Goal: Task Accomplishment & Management: Manage account settings

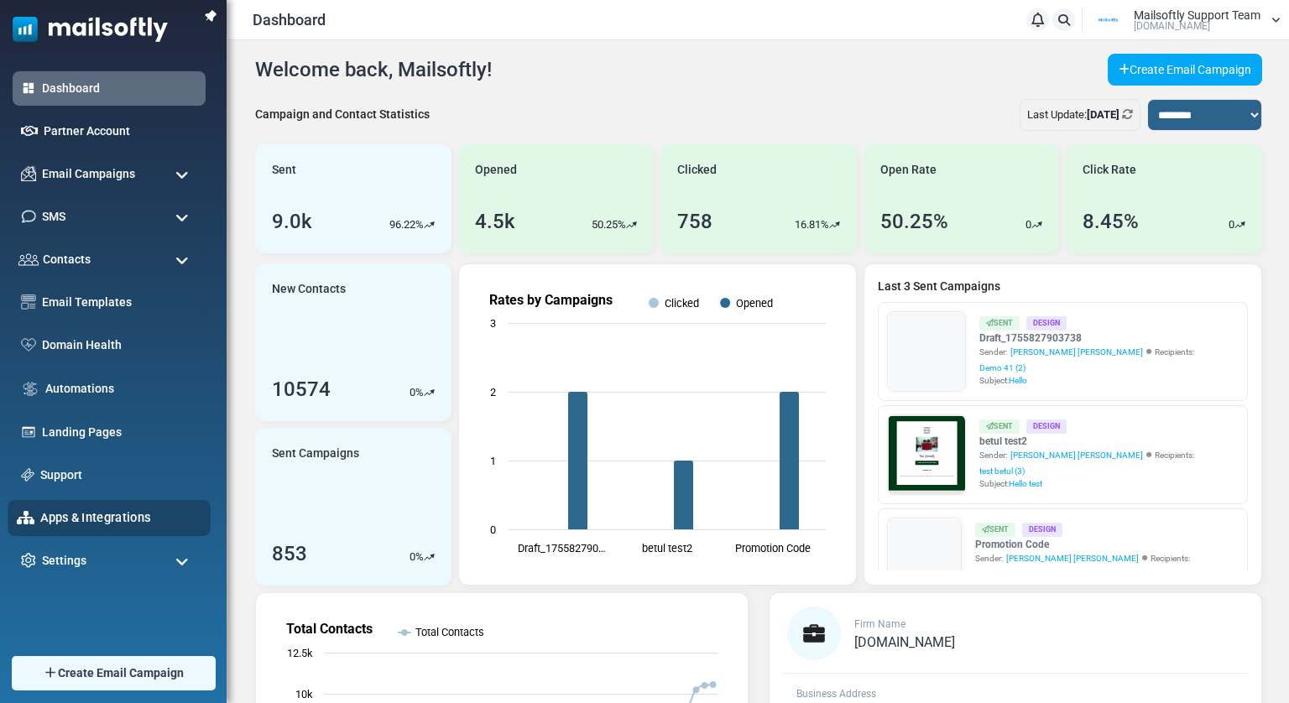
click at [65, 520] on link "Apps & Integrations" at bounding box center [120, 517] width 161 height 18
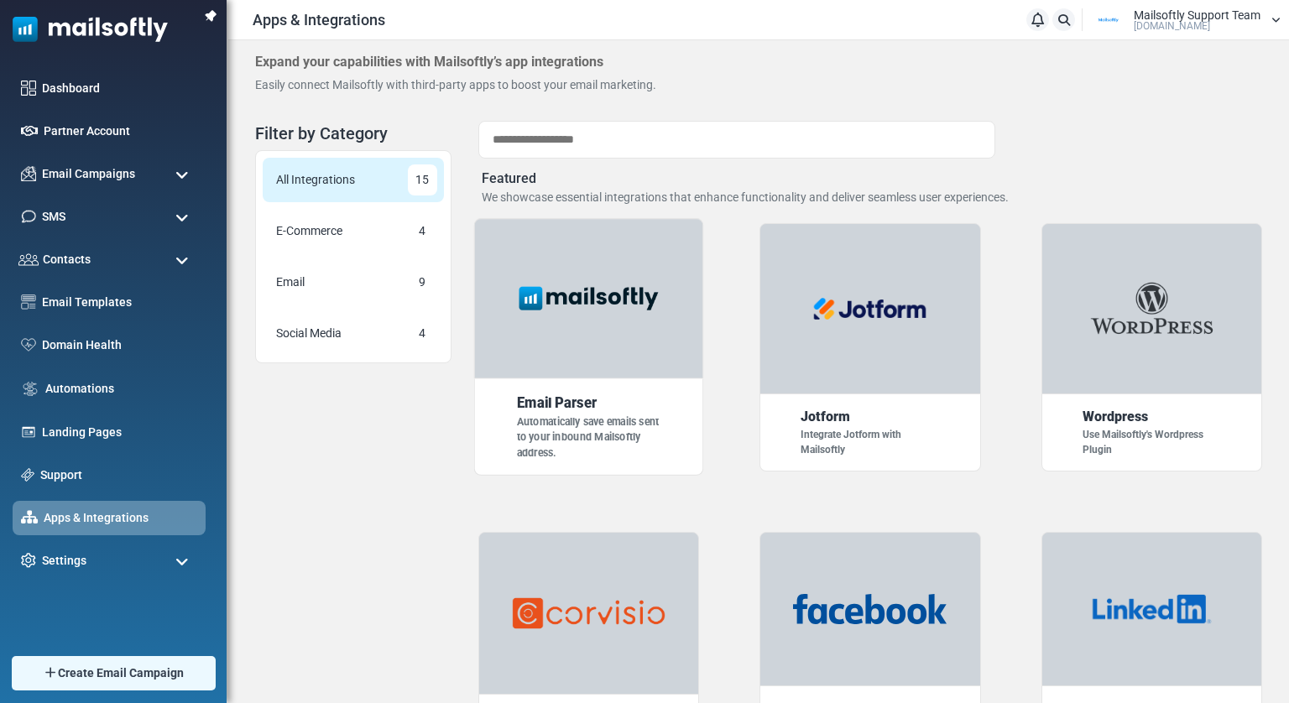
click at [639, 333] on div at bounding box center [588, 298] width 230 height 161
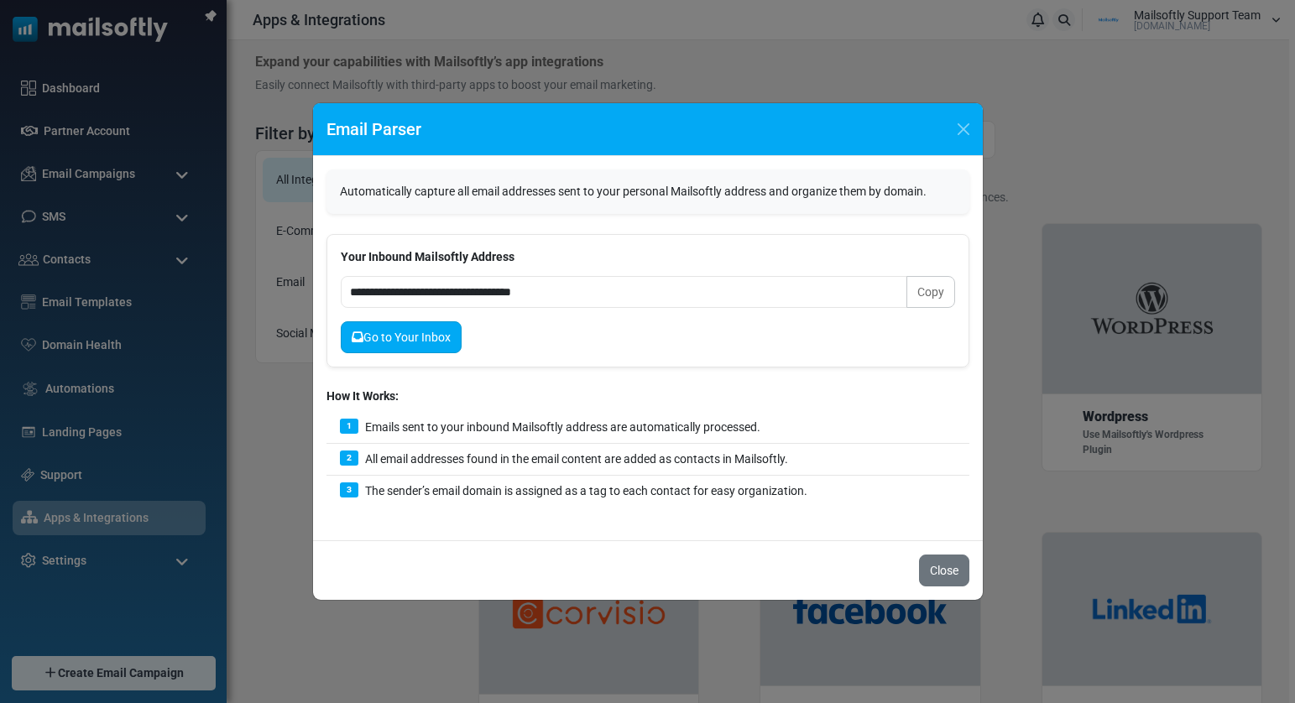
click at [394, 340] on link "Go to Your Inbox" at bounding box center [401, 337] width 121 height 32
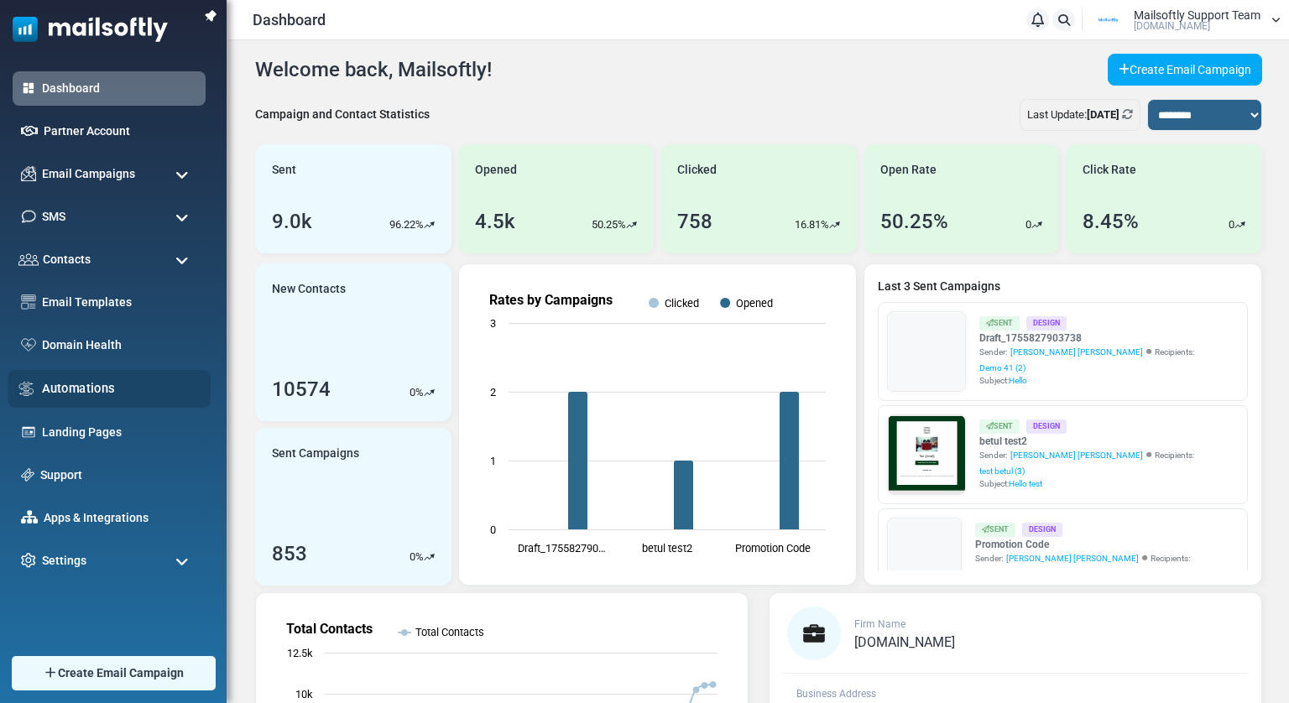
click at [89, 387] on link "Automations" at bounding box center [121, 388] width 159 height 18
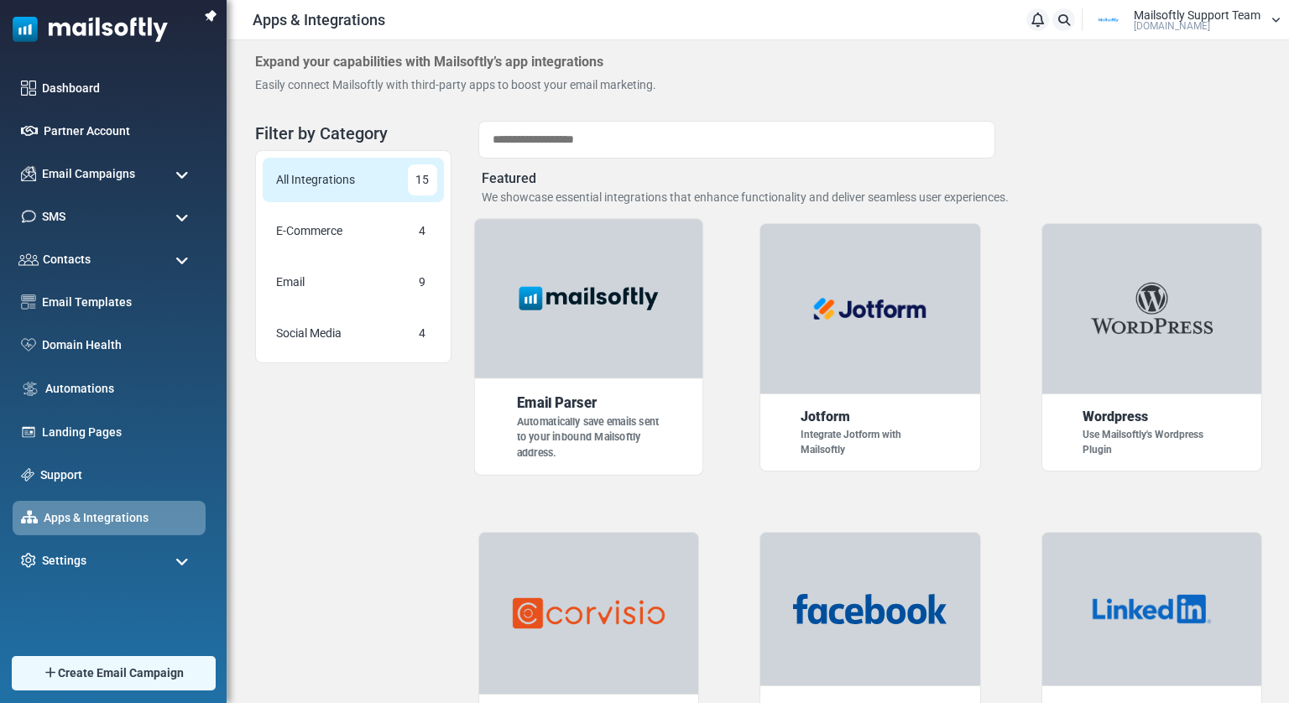
click at [545, 322] on div at bounding box center [588, 298] width 230 height 161
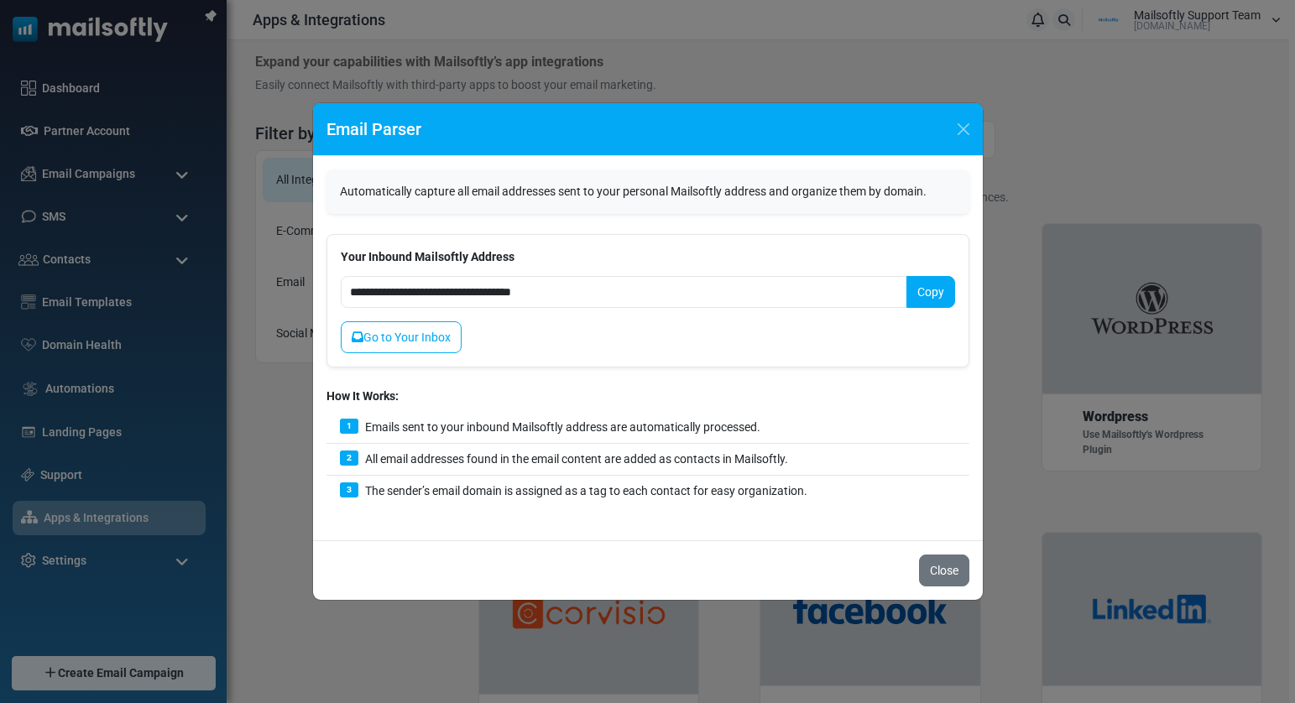
click at [916, 295] on button "Copy" at bounding box center [930, 292] width 49 height 32
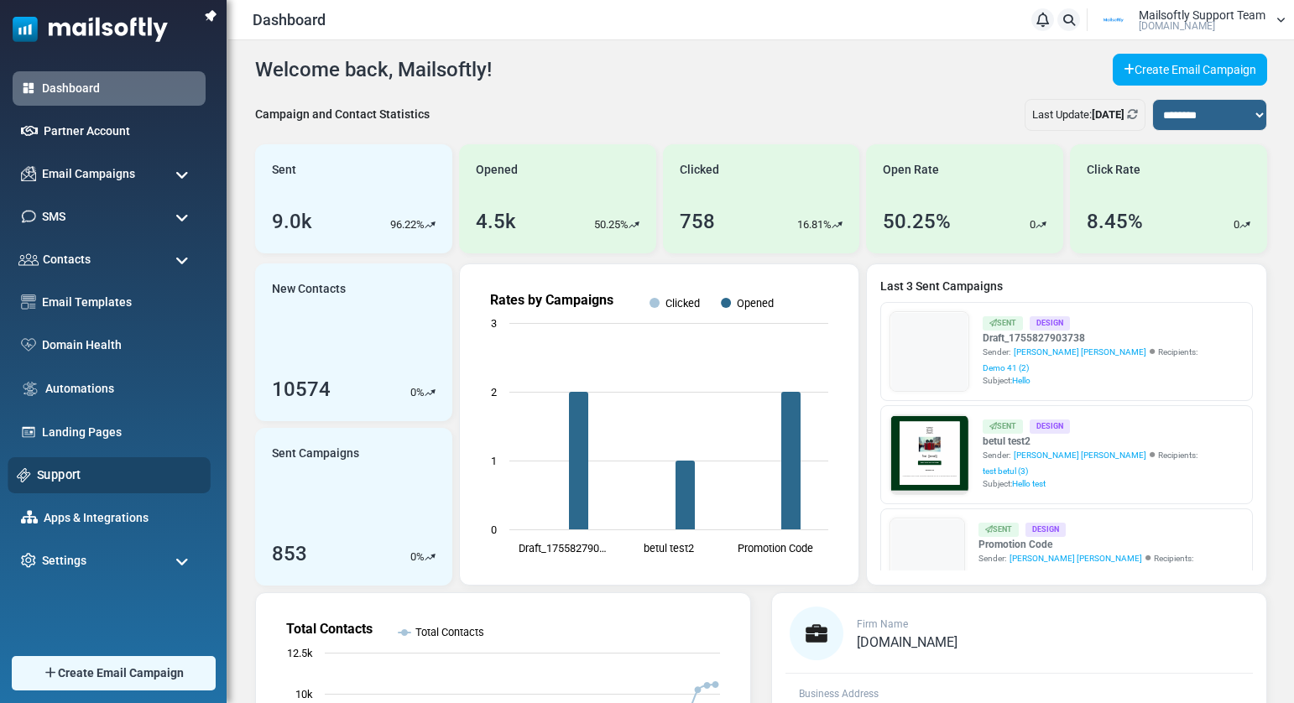
click at [61, 477] on link "Support" at bounding box center [119, 475] width 164 height 18
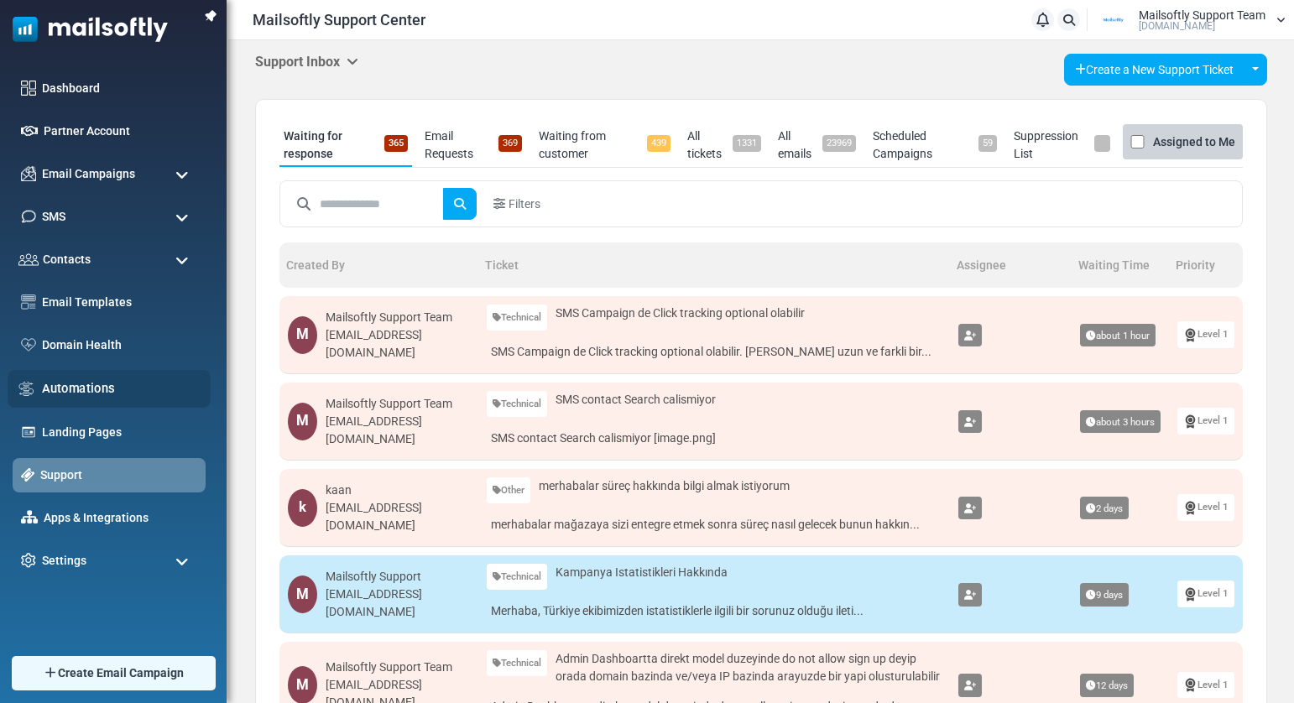
click at [80, 389] on link "Automations" at bounding box center [121, 388] width 159 height 18
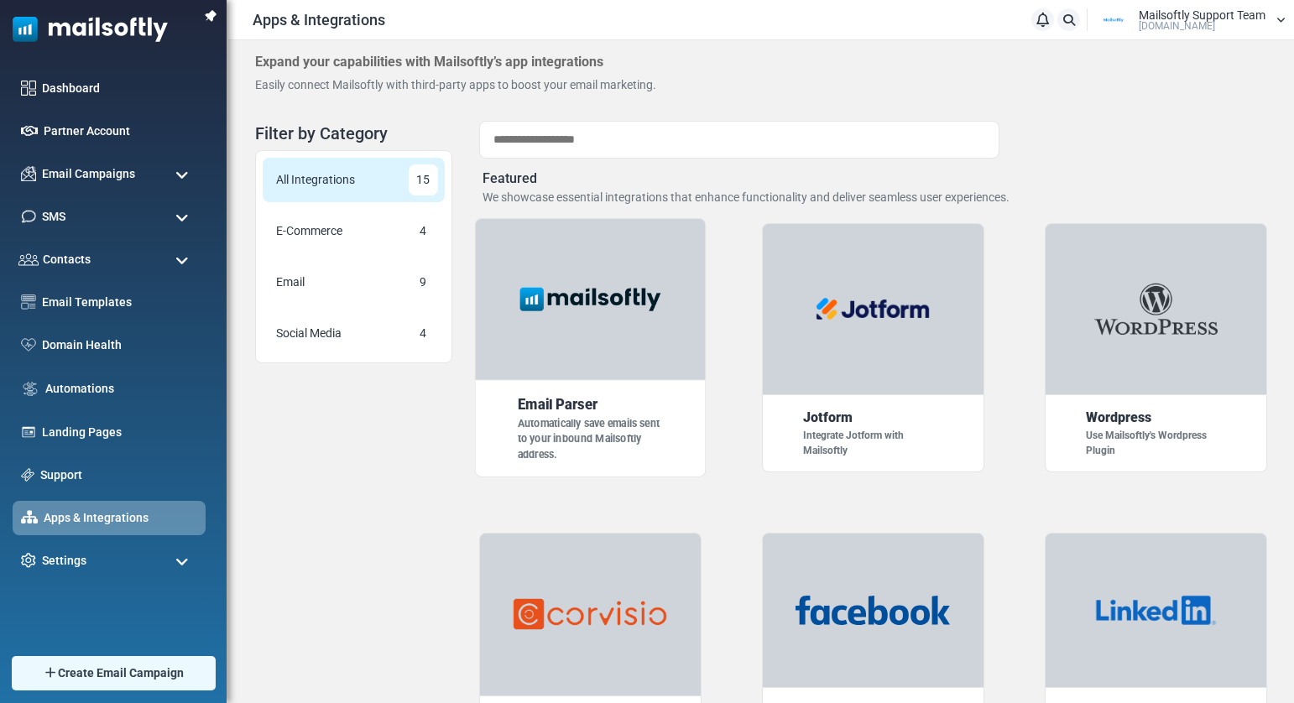
click at [575, 293] on img at bounding box center [590, 299] width 161 height 40
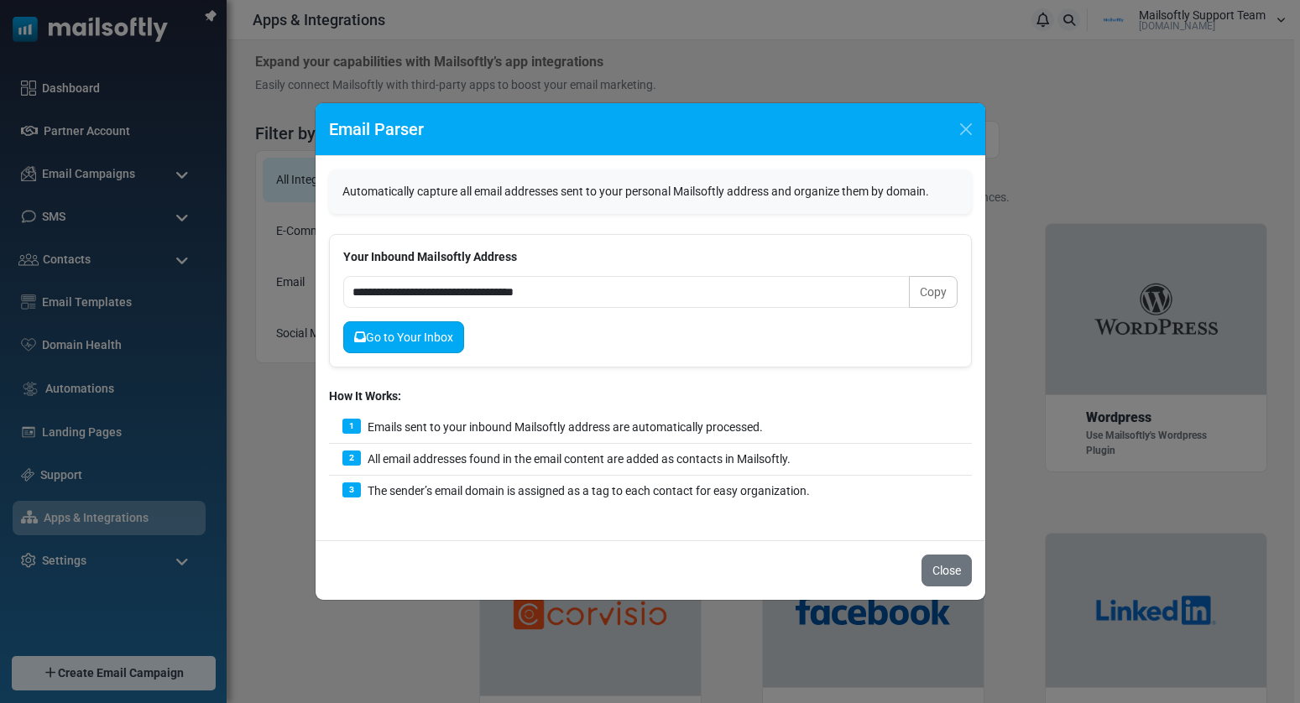
click at [406, 331] on link "Go to Your Inbox" at bounding box center [403, 337] width 121 height 32
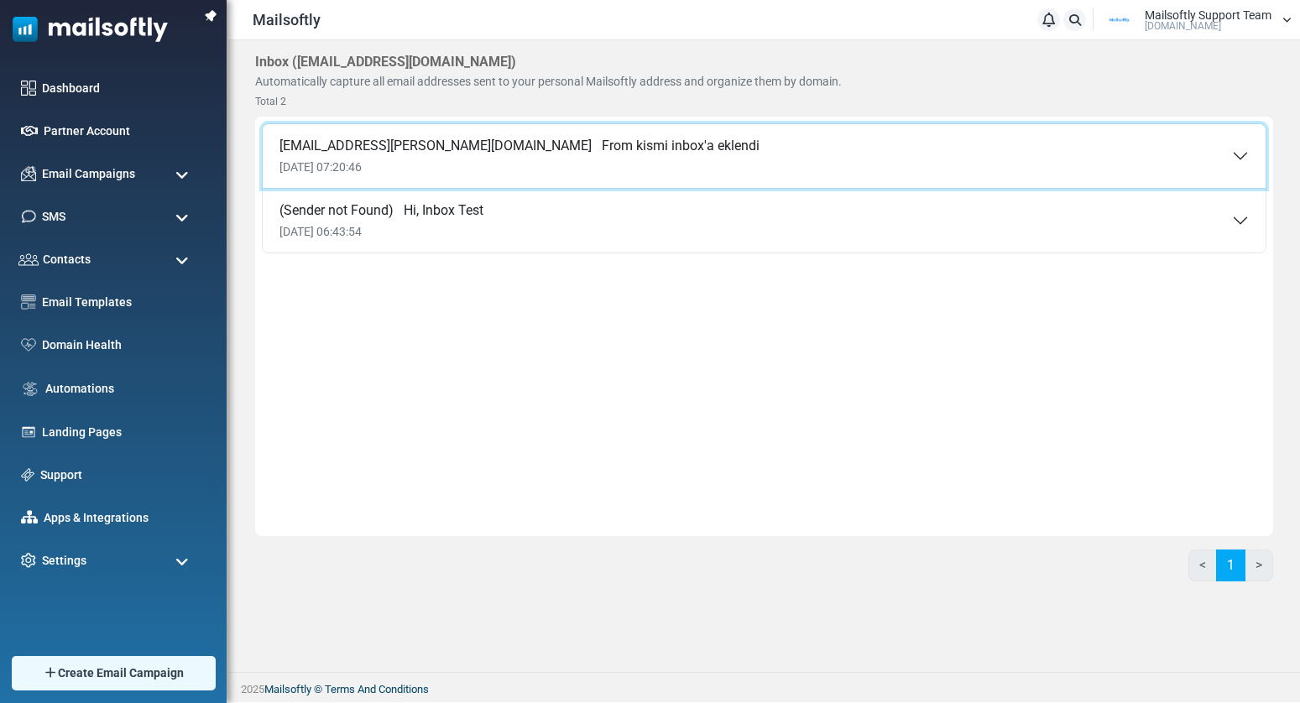
click at [717, 154] on button "eray.demir@albertsolino.com From kismi inbox'a eklendi 03 Sep 2025 07:20:46" at bounding box center [764, 156] width 1003 height 64
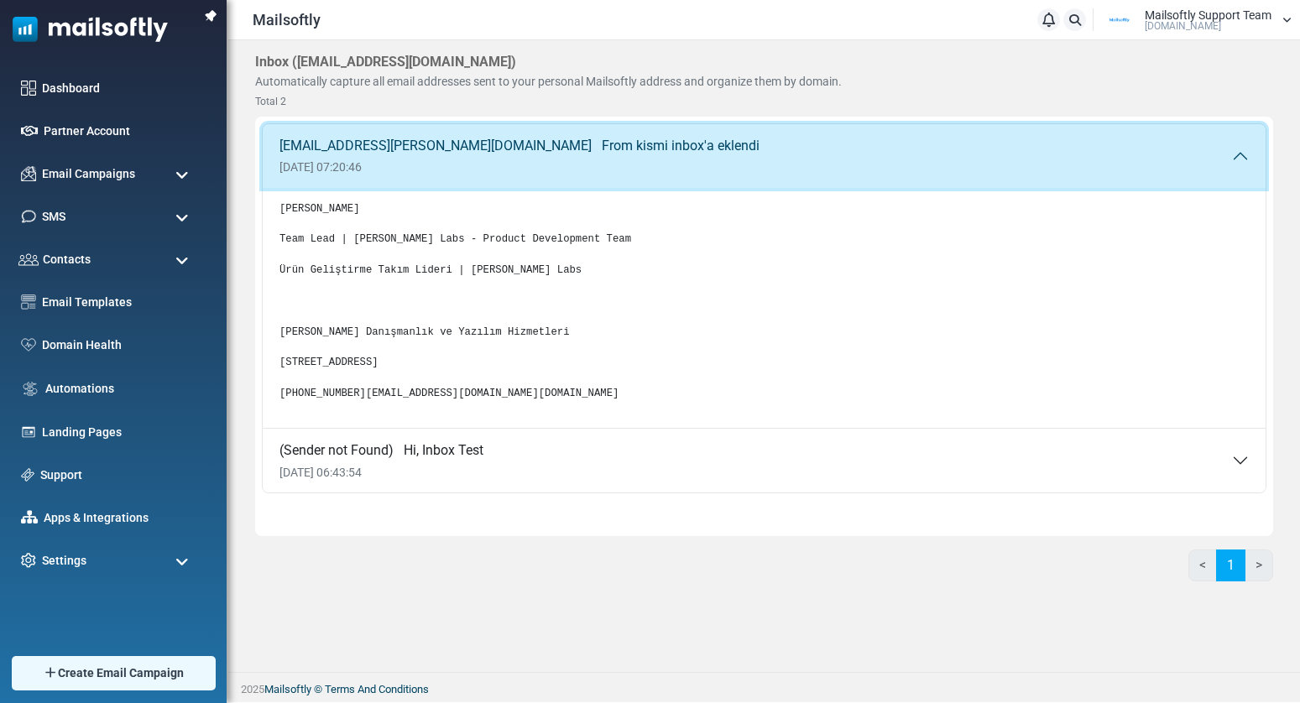
click at [717, 154] on button "eray.demir@albertsolino.com From kismi inbox'a eklendi 03 Sep 2025 07:20:46" at bounding box center [764, 156] width 1003 height 64
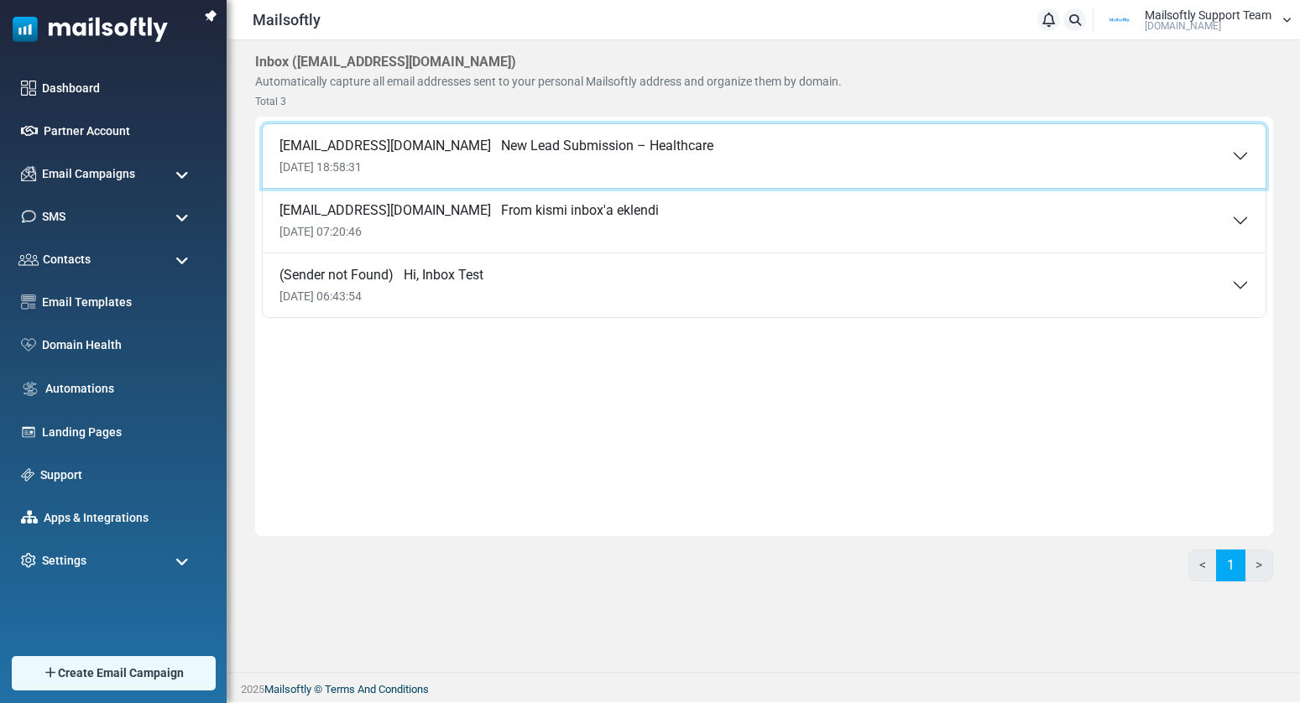
click at [710, 153] on button "alkan@mailsoftly.com New Lead Submission – Healthcare 03 Sep 2025 18:58:31" at bounding box center [764, 156] width 1003 height 64
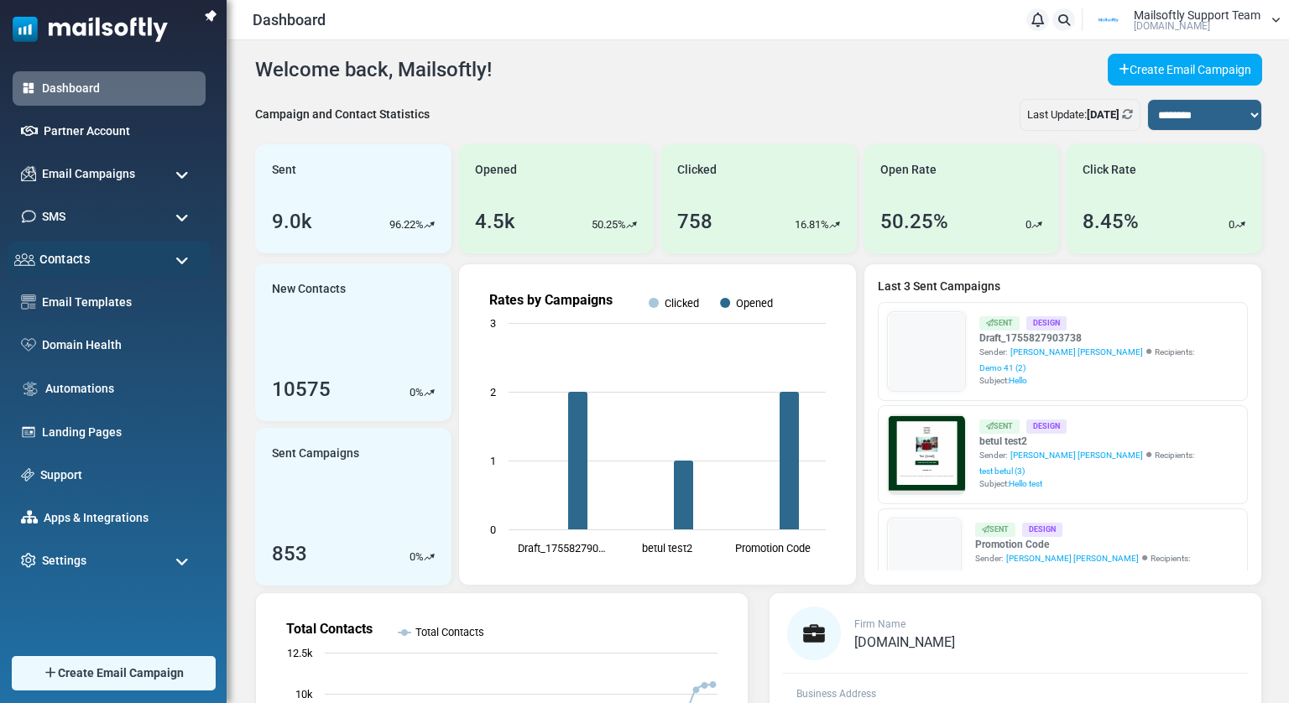
click at [61, 261] on span "Contacts" at bounding box center [64, 259] width 50 height 18
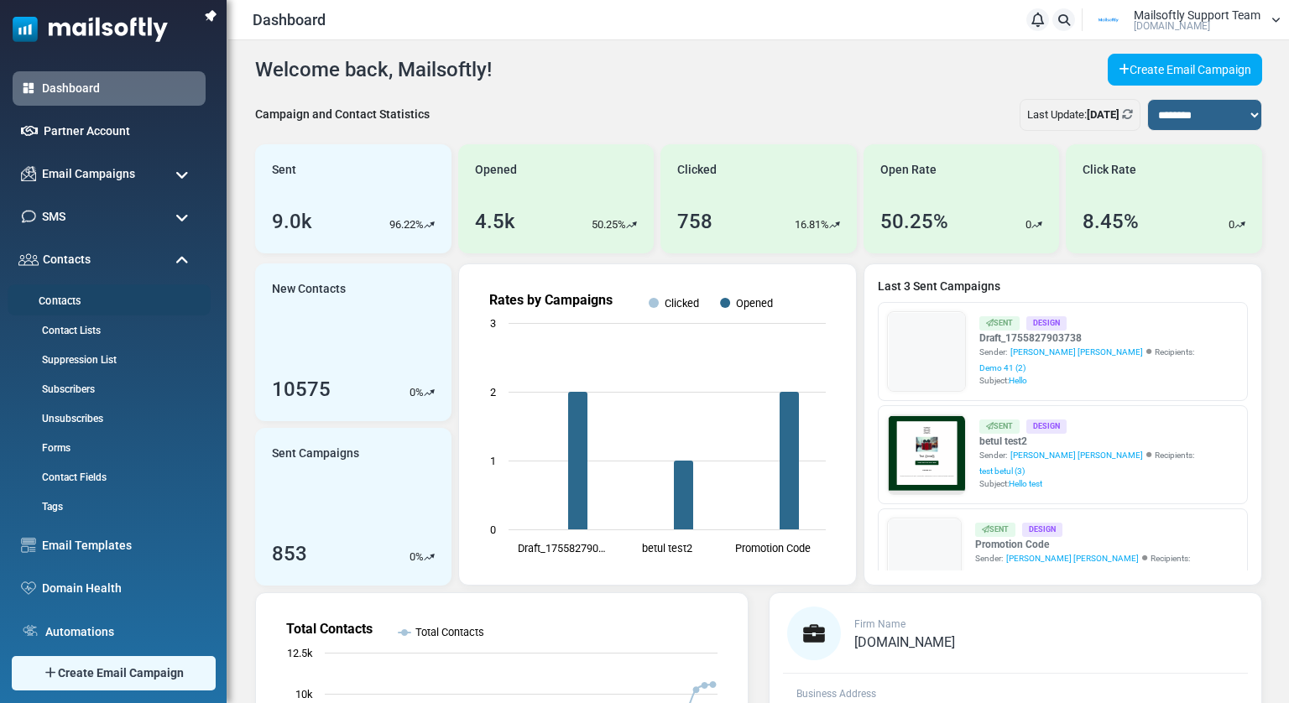
click at [57, 299] on link "Contacts" at bounding box center [107, 302] width 198 height 16
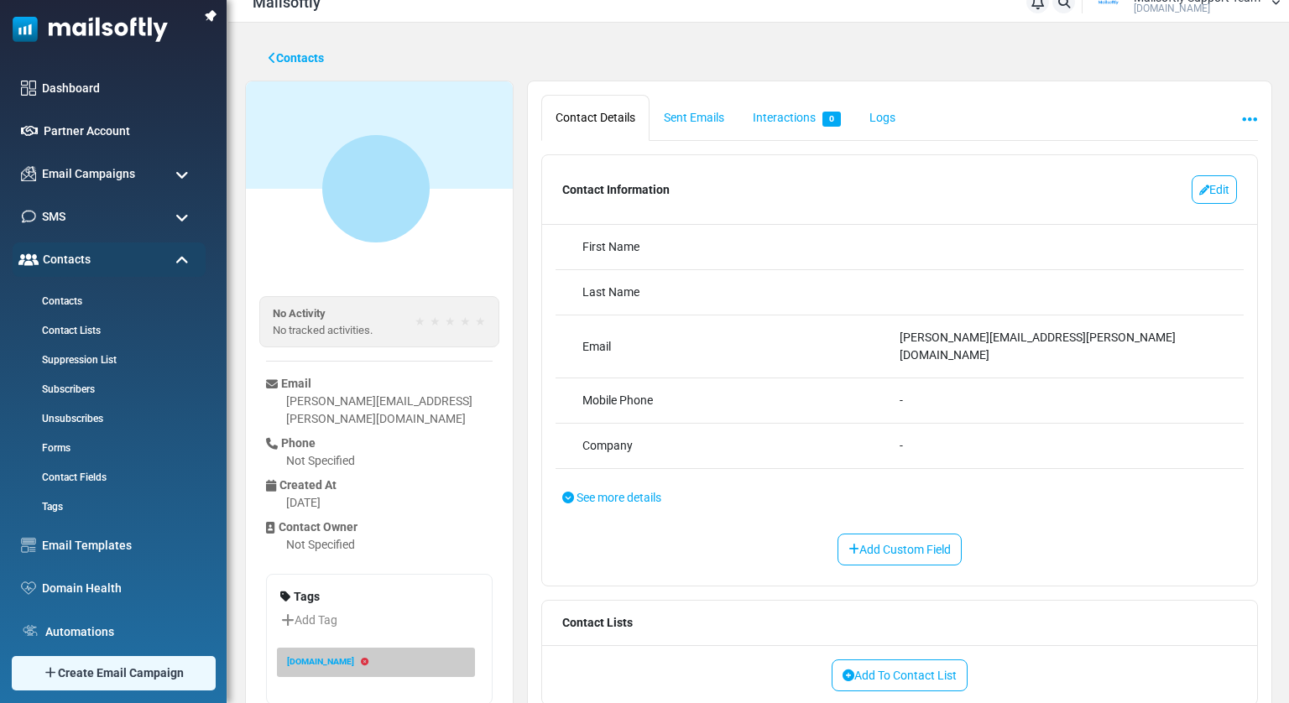
scroll to position [65, 0]
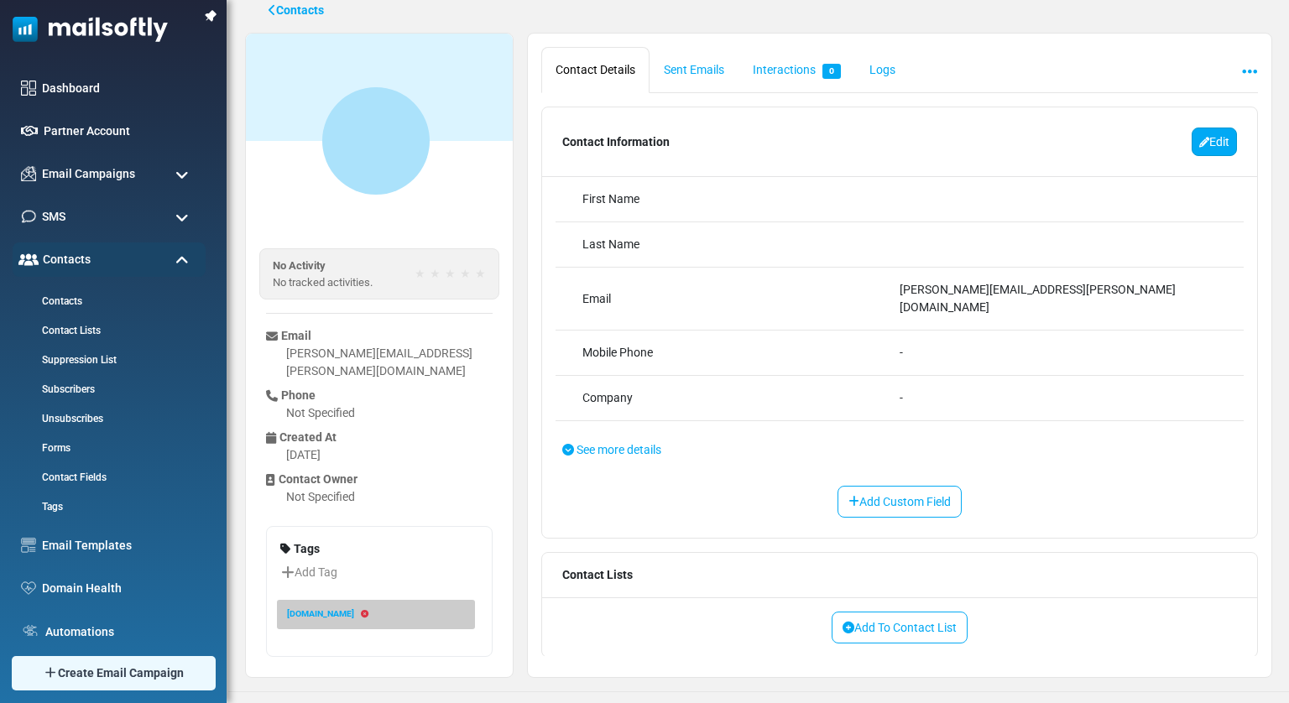
click at [1217, 146] on link "Edit" at bounding box center [1213, 142] width 45 height 29
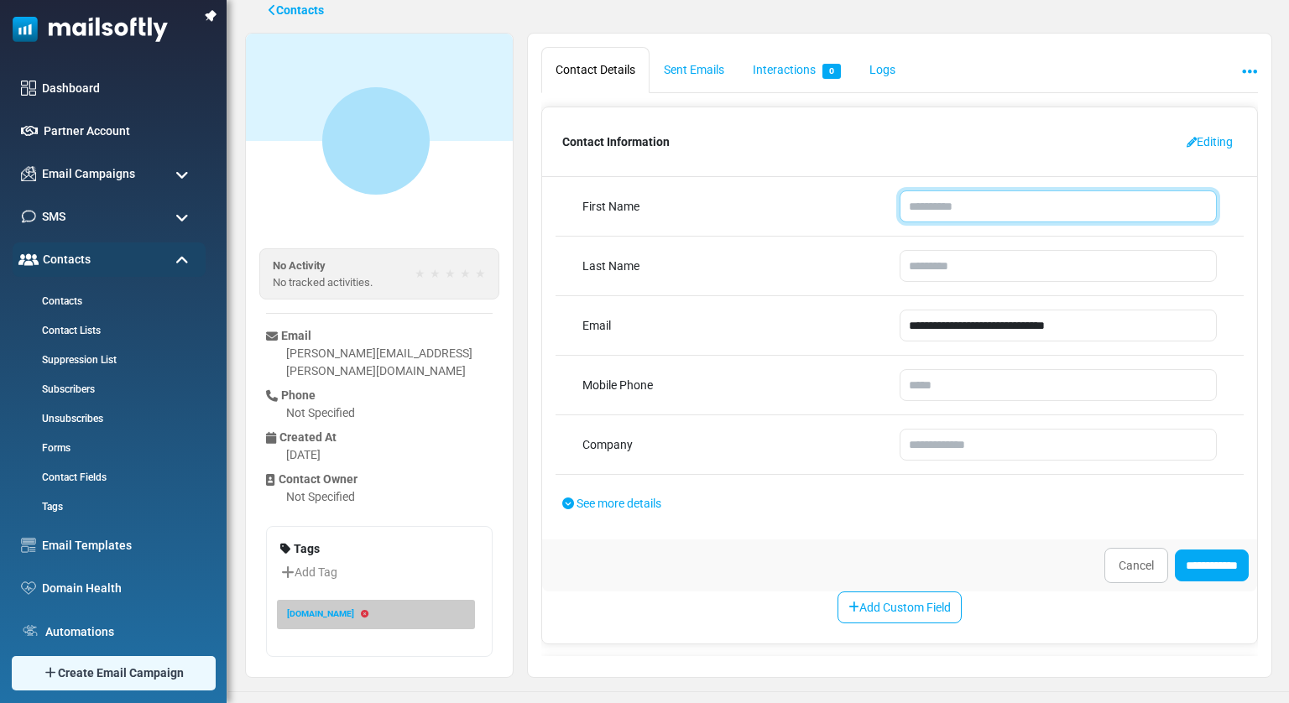
click at [981, 201] on input "text" at bounding box center [1057, 206] width 317 height 32
type input "*****"
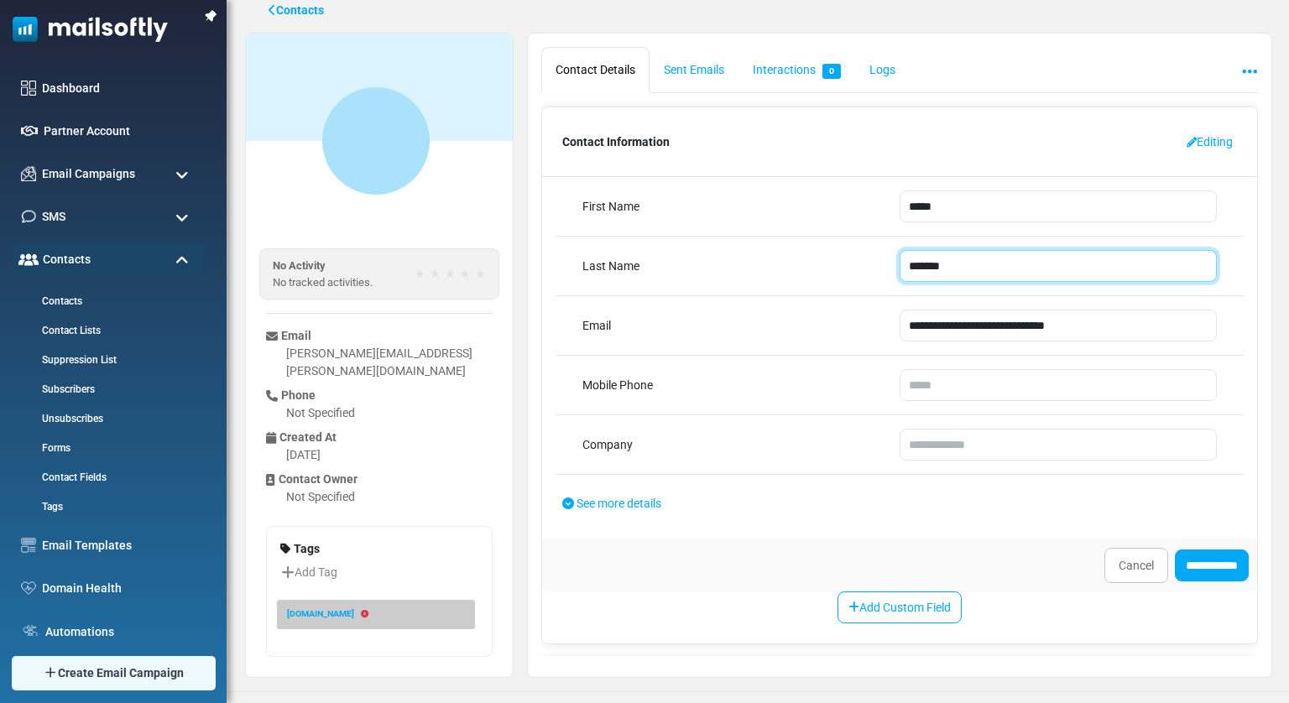
type input "*******"
click at [1175, 557] on input "**********" at bounding box center [1212, 566] width 74 height 32
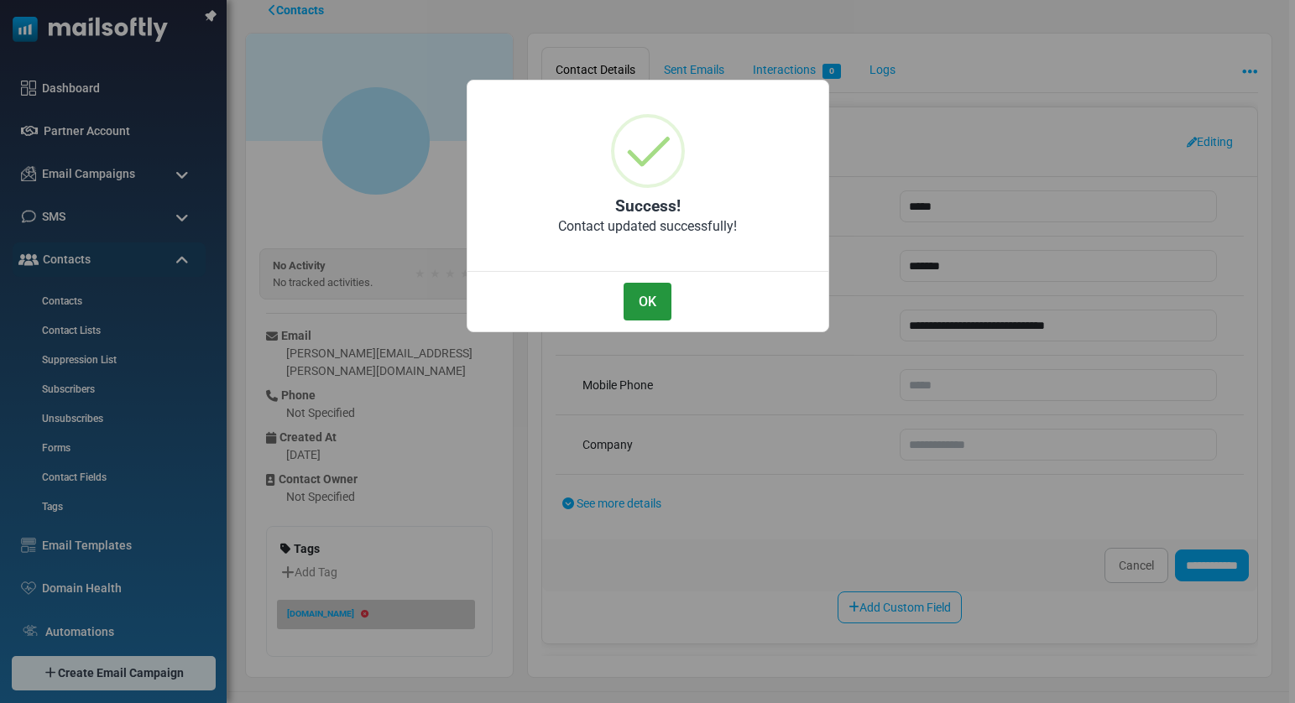
click at [628, 296] on button "OK" at bounding box center [646, 302] width 47 height 38
